Goal: Task Accomplishment & Management: Complete application form

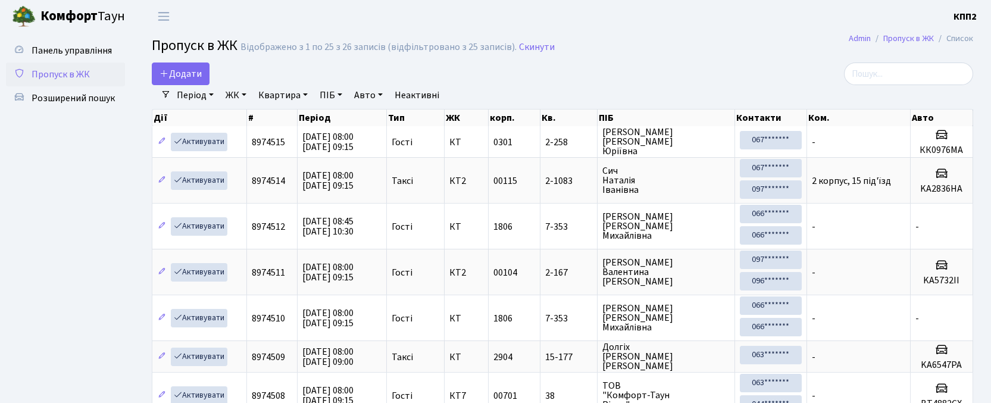
select select "25"
click at [169, 65] on link "Додати" at bounding box center [181, 73] width 58 height 23
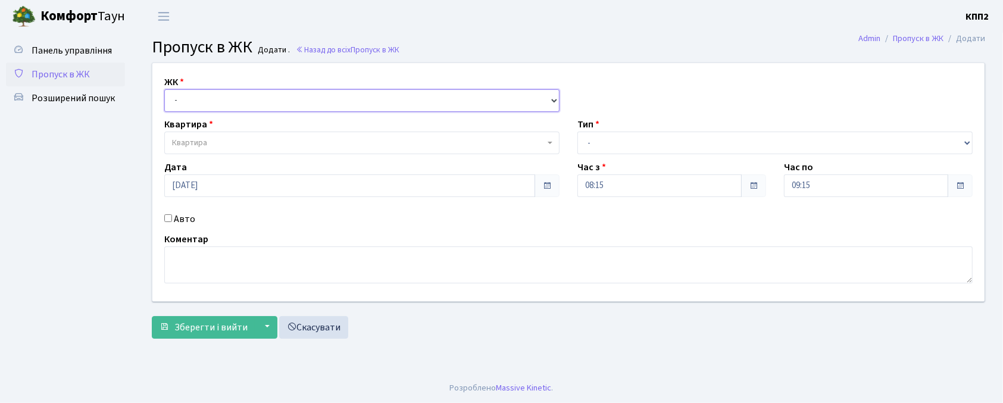
click at [201, 98] on select "- КТ, вул. Регенераторна, 4 КТ2, просп. Соборності, 17 КТ3, вул. Березнева, 16 …" at bounding box center [361, 100] width 395 height 23
select select "271"
click at [164, 89] on select "- КТ, вул. Регенераторна, 4 КТ2, просп. Соборності, 17 КТ3, вул. Березнева, 16 …" at bounding box center [361, 100] width 395 height 23
select select
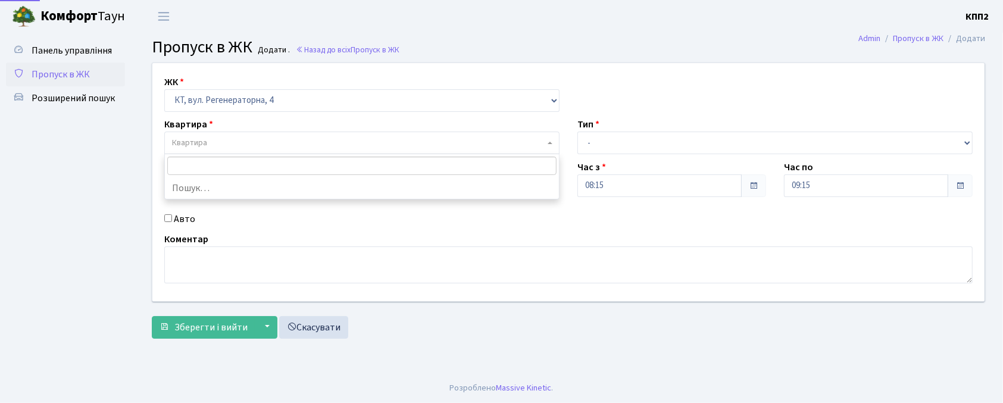
click at [243, 144] on span "Квартира" at bounding box center [358, 143] width 373 height 12
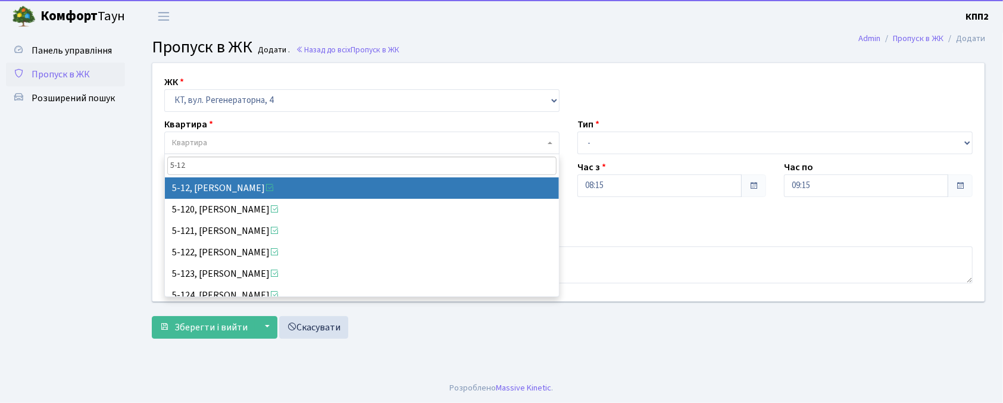
type input "5-12"
select select "2504"
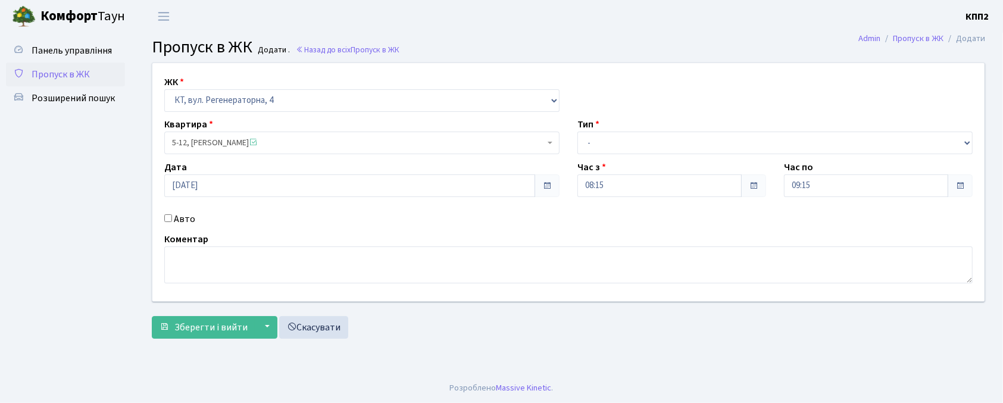
click at [181, 224] on label "Авто" at bounding box center [184, 219] width 21 height 14
click at [172, 222] on input "Авто" at bounding box center [168, 218] width 8 height 8
checkbox input "true"
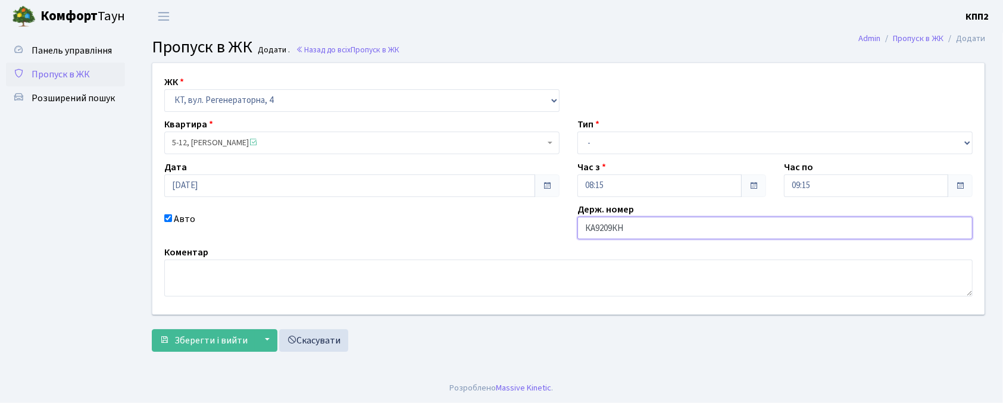
type input "КА9209КН"
click at [624, 148] on select "- Доставка Таксі Гості Сервіс" at bounding box center [774, 143] width 395 height 23
select select "2"
click at [577, 132] on select "- Доставка Таксі Гості Сервіс" at bounding box center [774, 143] width 395 height 23
click at [220, 339] on span "Зберегти і вийти" at bounding box center [210, 340] width 73 height 13
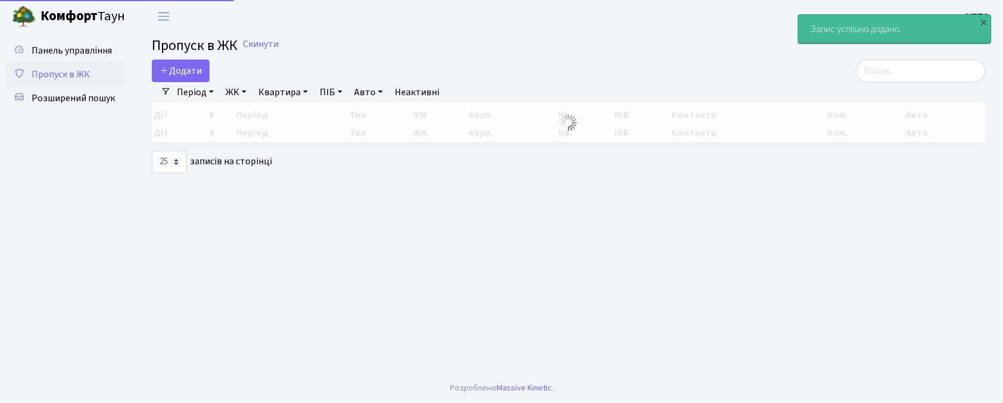
select select "25"
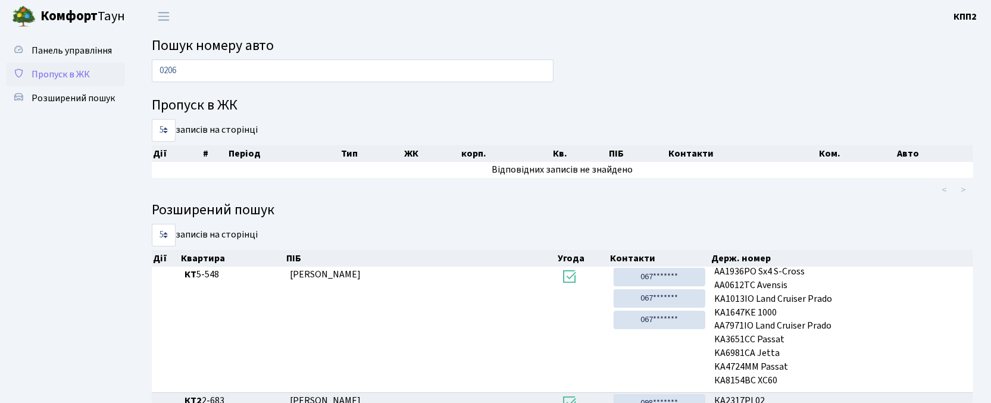
scroll to position [1, 0]
click at [43, 77] on span "Пропуск в ЖК" at bounding box center [61, 74] width 58 height 13
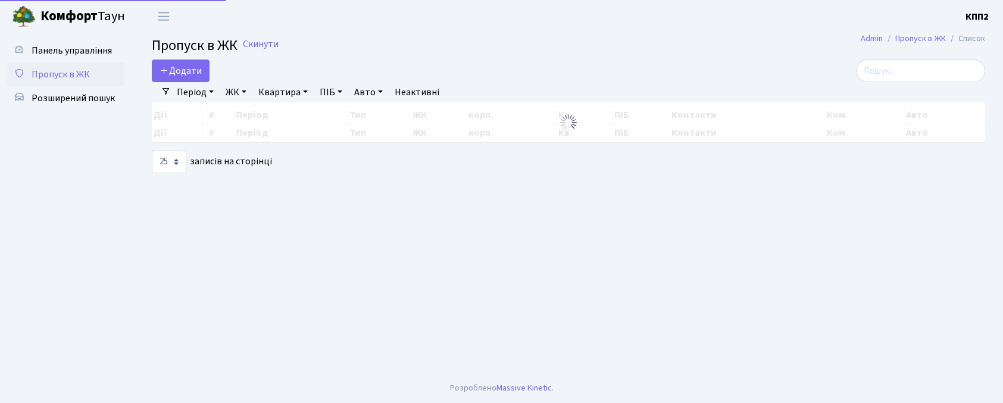
select select "25"
click at [881, 75] on input "search" at bounding box center [920, 71] width 129 height 23
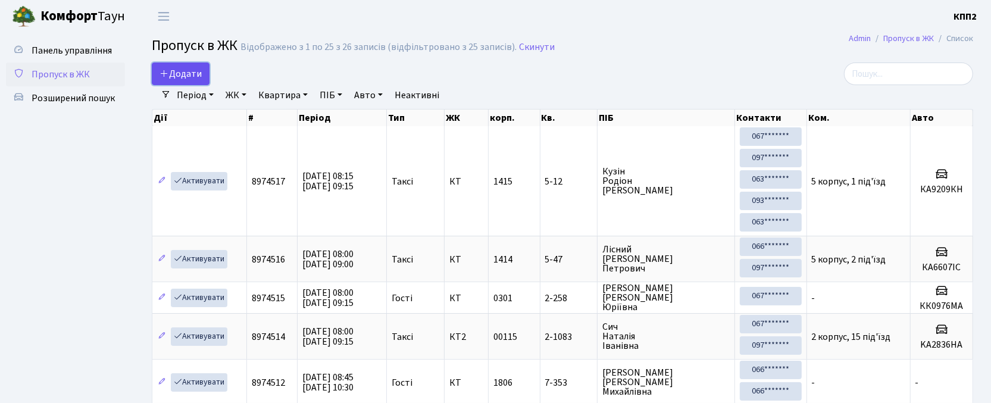
click at [162, 71] on icon at bounding box center [164, 73] width 10 height 10
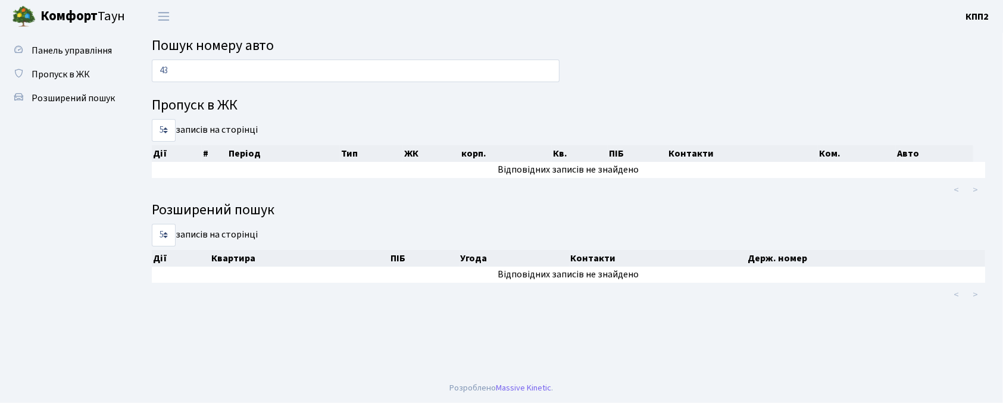
type input "4"
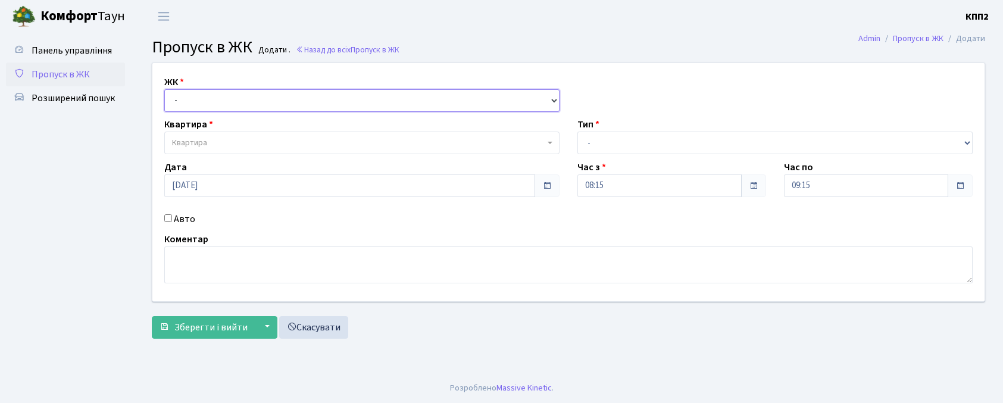
drag, startPoint x: 0, startPoint y: 0, endPoint x: 206, endPoint y: 111, distance: 233.8
click at [193, 92] on select "- КТ, вул. Регенераторна, 4 КТ2, просп. [STREET_ADDRESS] [STREET_ADDRESS] [PERS…" at bounding box center [361, 100] width 395 height 23
select select "302"
click at [164, 89] on select "- КТ, вул. Регенераторна, 4 КТ2, просп. [STREET_ADDRESS] [STREET_ADDRESS] [PERS…" at bounding box center [361, 100] width 395 height 23
select select
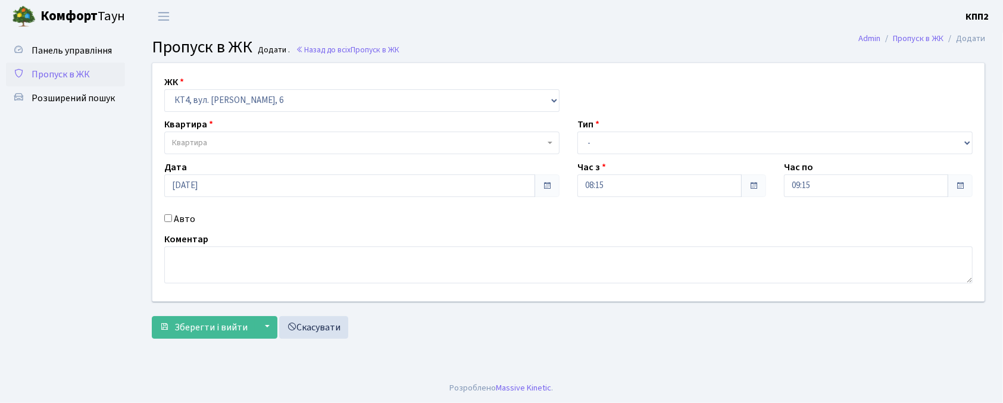
click at [184, 217] on label "Авто" at bounding box center [184, 219] width 21 height 14
click at [172, 217] on input "Авто" at bounding box center [168, 218] width 8 height 8
checkbox input "true"
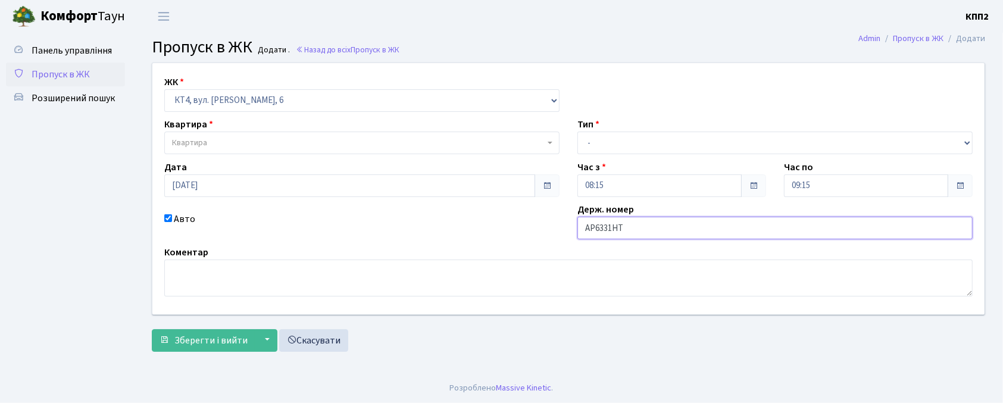
type input "АР6331НТ"
click at [236, 144] on span "Квартира" at bounding box center [358, 143] width 373 height 12
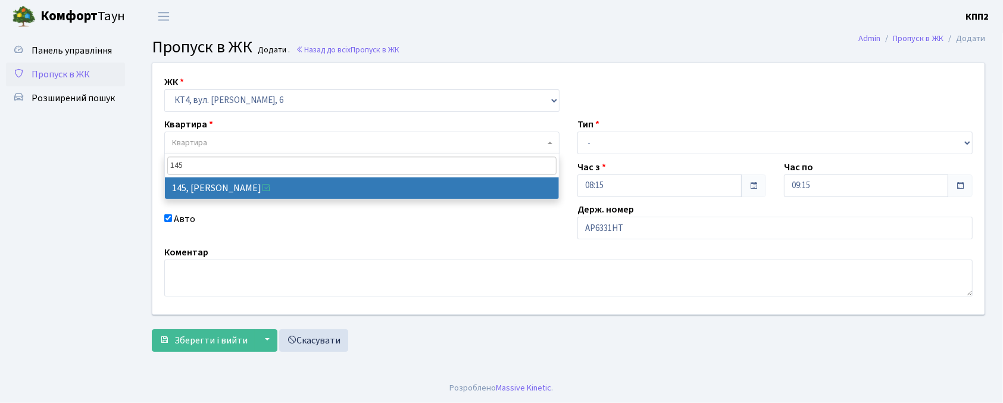
type input "145"
select select "16868"
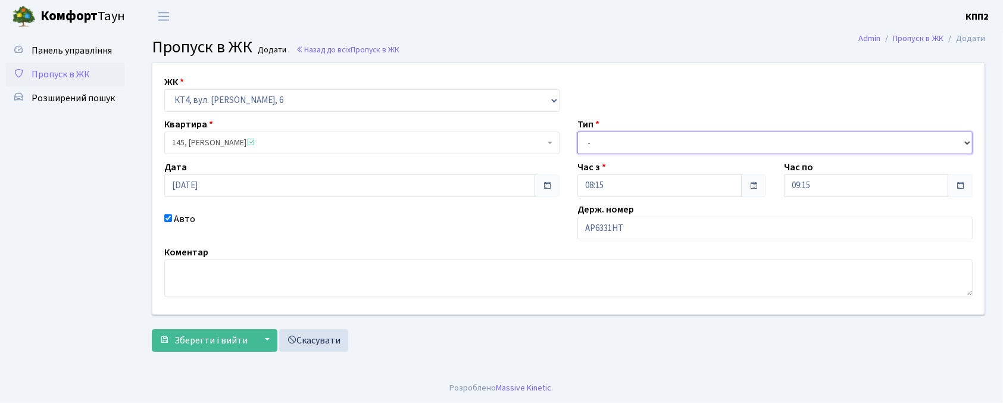
click at [598, 149] on select "- Доставка Таксі Гості Сервіс" at bounding box center [774, 143] width 395 height 23
select select "2"
click at [577, 132] on select "- Доставка Таксі Гості Сервіс" at bounding box center [774, 143] width 395 height 23
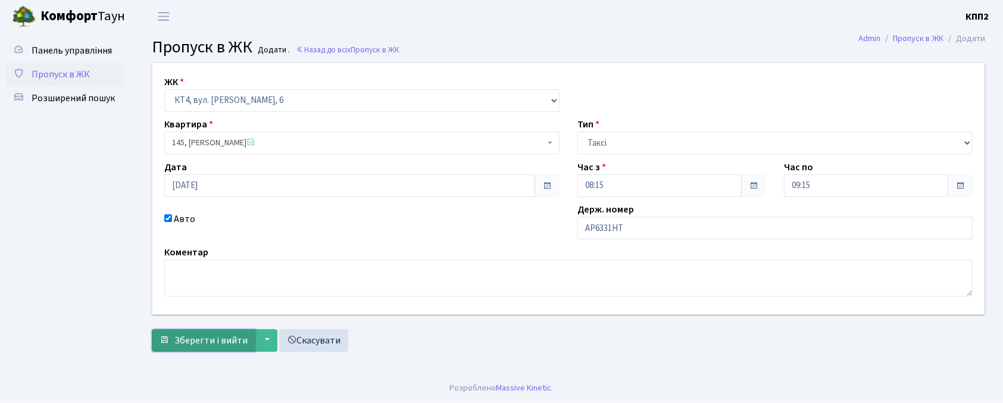
drag, startPoint x: 172, startPoint y: 334, endPoint x: 179, endPoint y: 324, distance: 12.9
click at [173, 334] on button "Зберегти і вийти" at bounding box center [204, 340] width 104 height 23
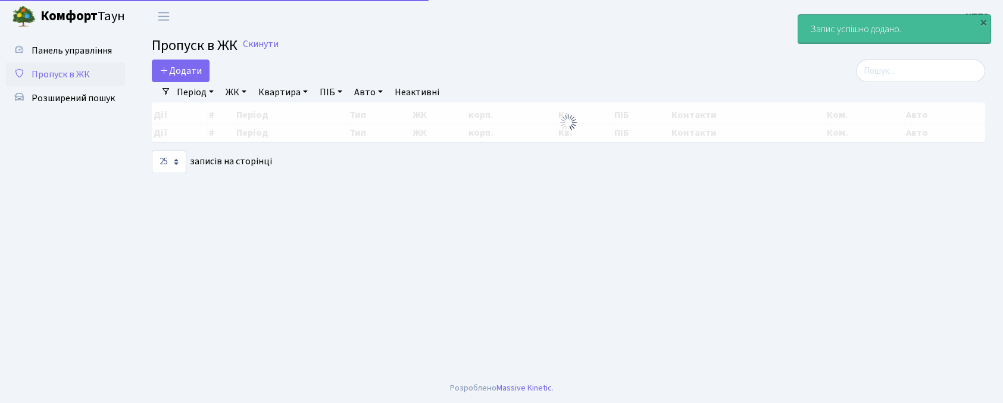
select select "25"
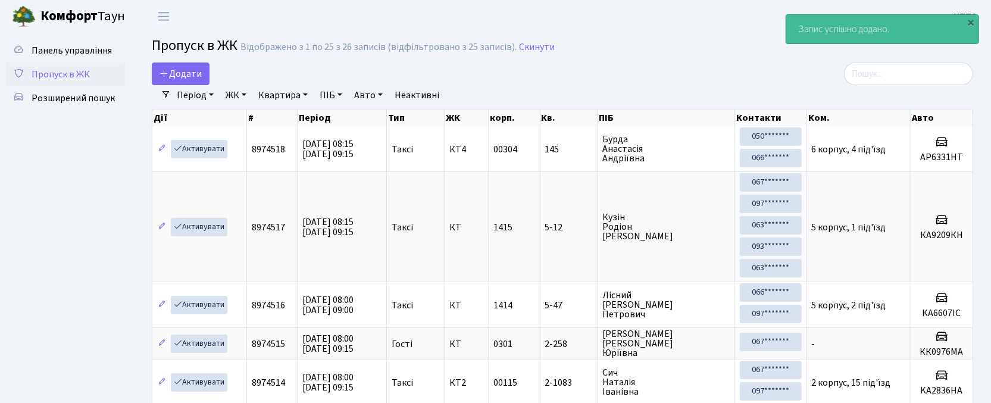
click at [891, 86] on div "Період [DATE] - [DATE] ЖК - КТ, вул. Регенераторна, 4 КТ2, просп. [STREET_ADDRE…" at bounding box center [567, 95] width 793 height 20
click at [907, 72] on input "search" at bounding box center [908, 73] width 129 height 23
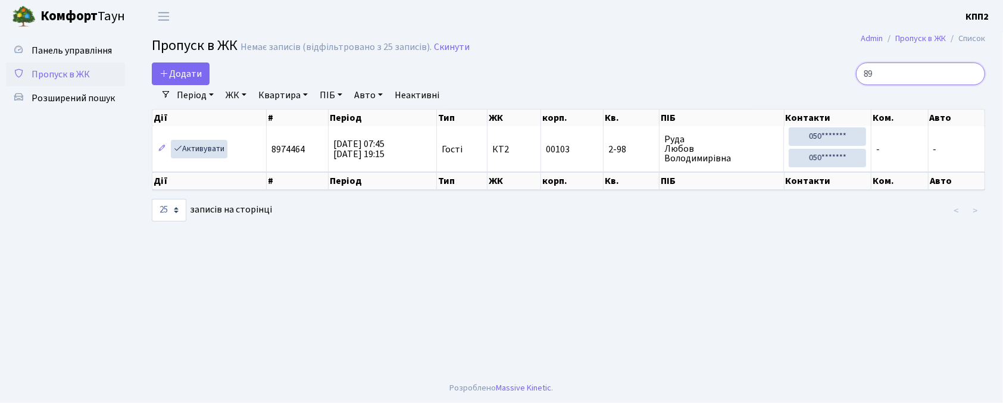
type input "8"
